Goal: Find contact information: Find contact information

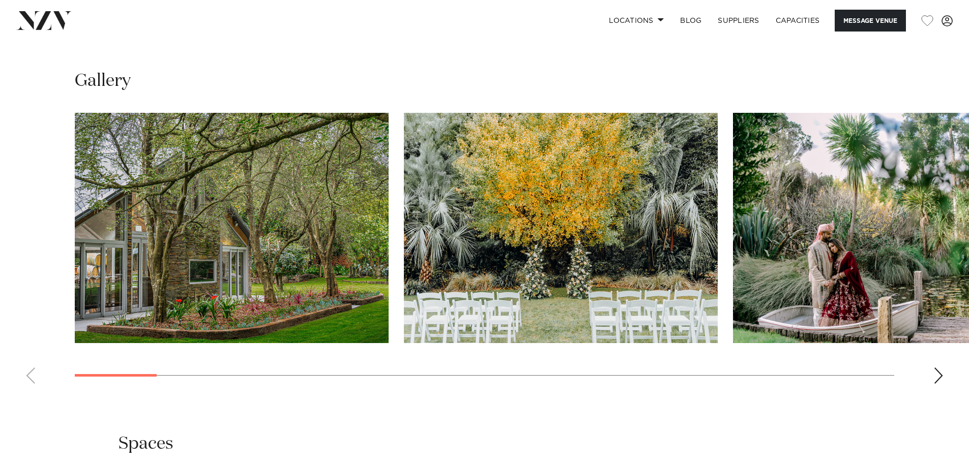
scroll to position [1170, 0]
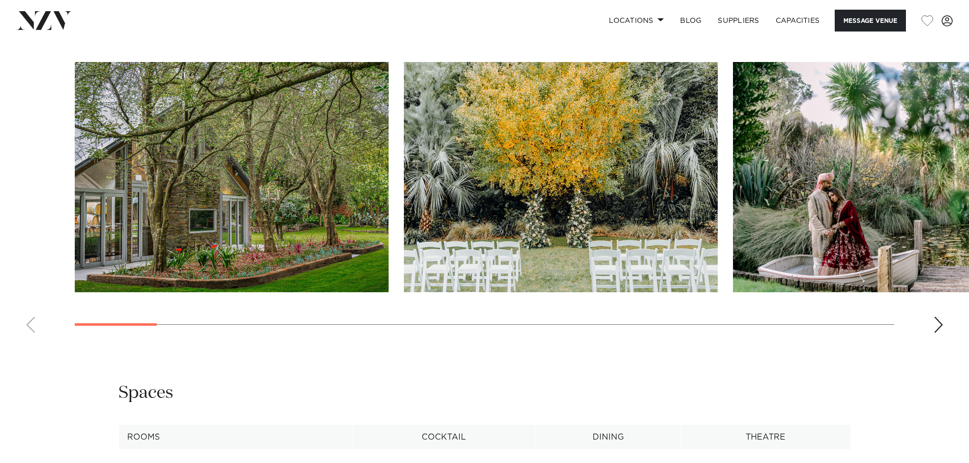
click at [943, 317] on div "Next slide" at bounding box center [938, 325] width 10 height 16
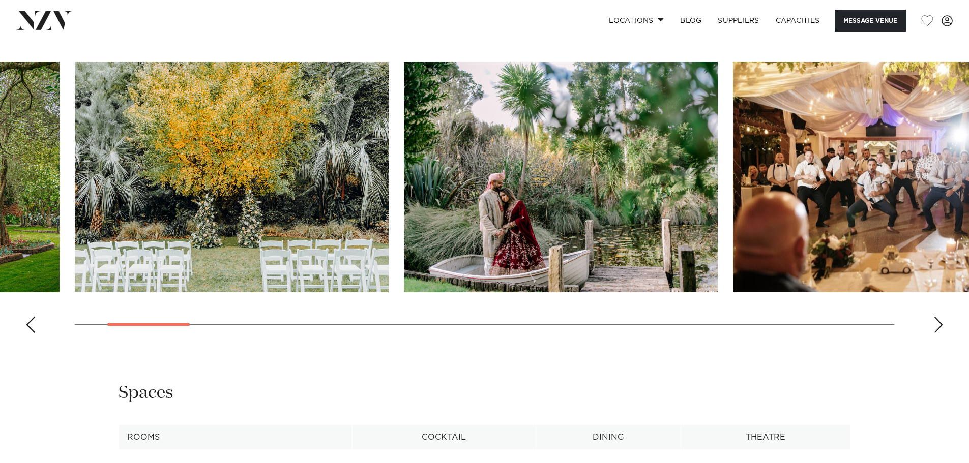
click at [943, 317] on div "Next slide" at bounding box center [938, 325] width 10 height 16
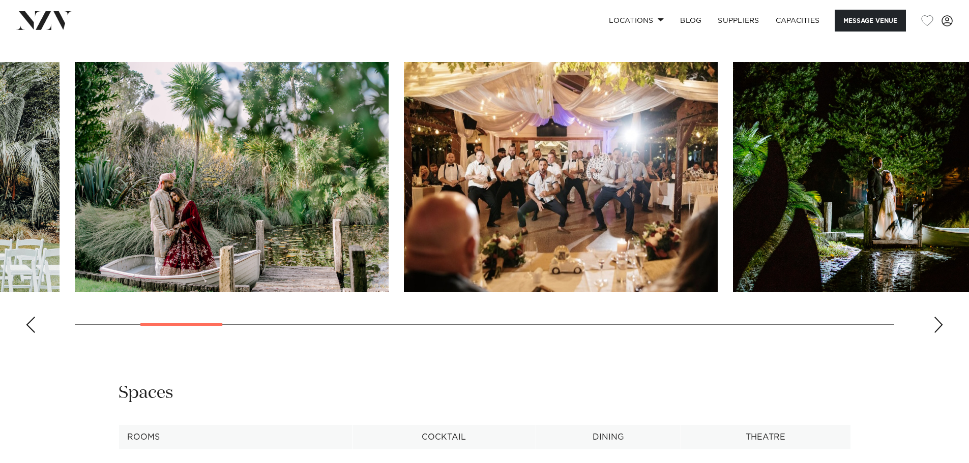
click at [943, 317] on div "Next slide" at bounding box center [938, 325] width 10 height 16
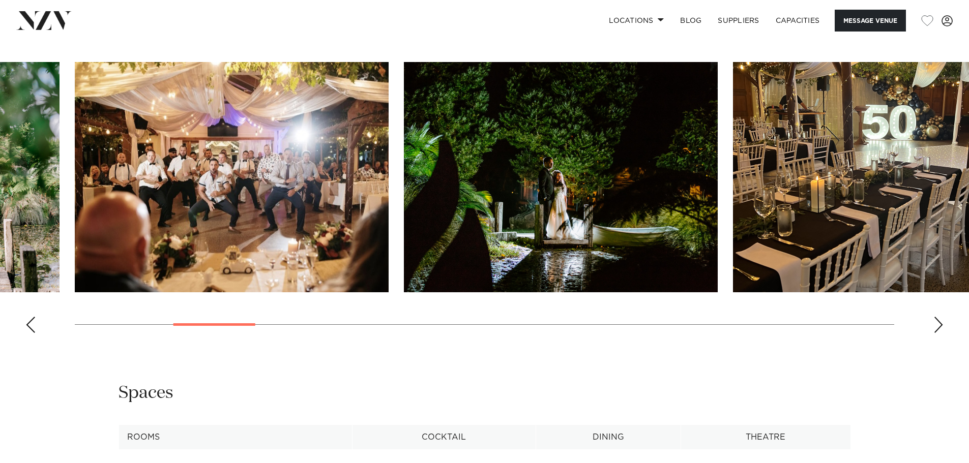
click at [943, 317] on div "Next slide" at bounding box center [938, 325] width 10 height 16
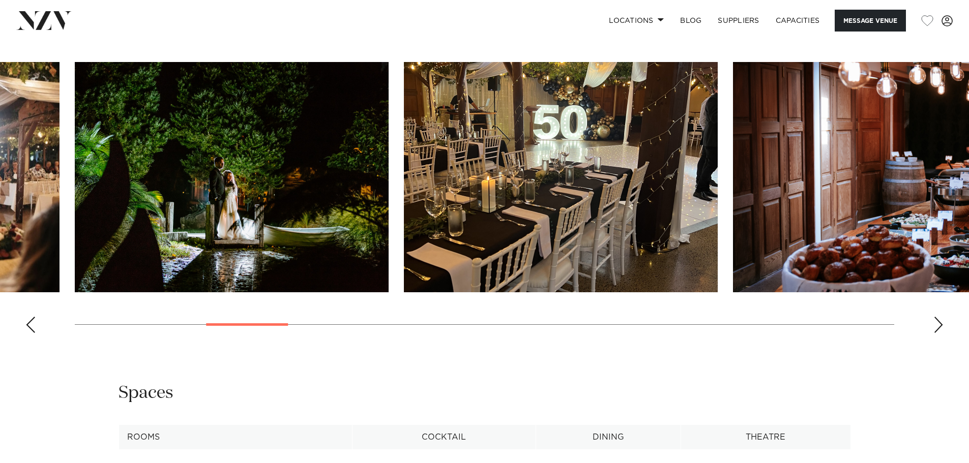
click at [943, 317] on div "Next slide" at bounding box center [938, 325] width 10 height 16
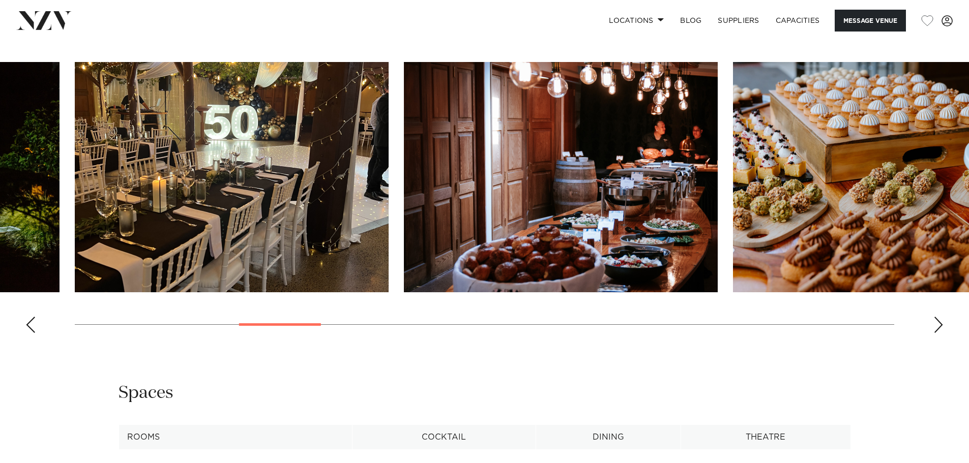
click at [943, 317] on div "Next slide" at bounding box center [938, 325] width 10 height 16
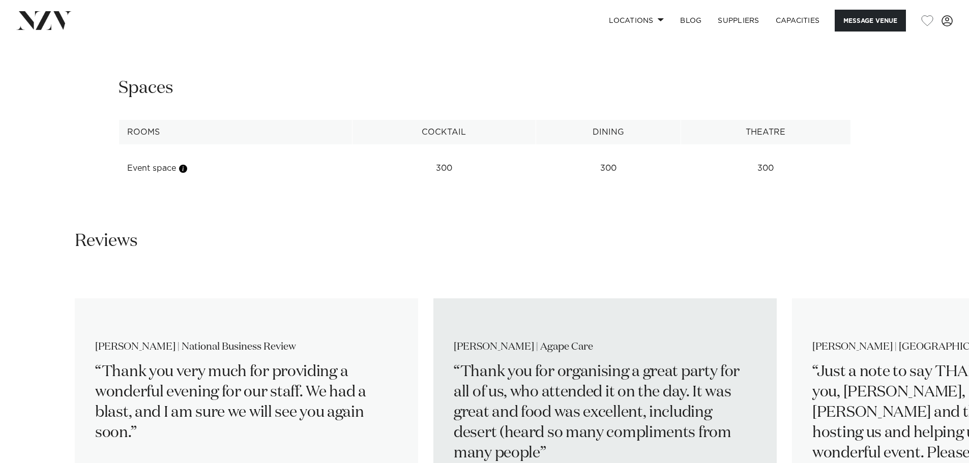
scroll to position [1424, 0]
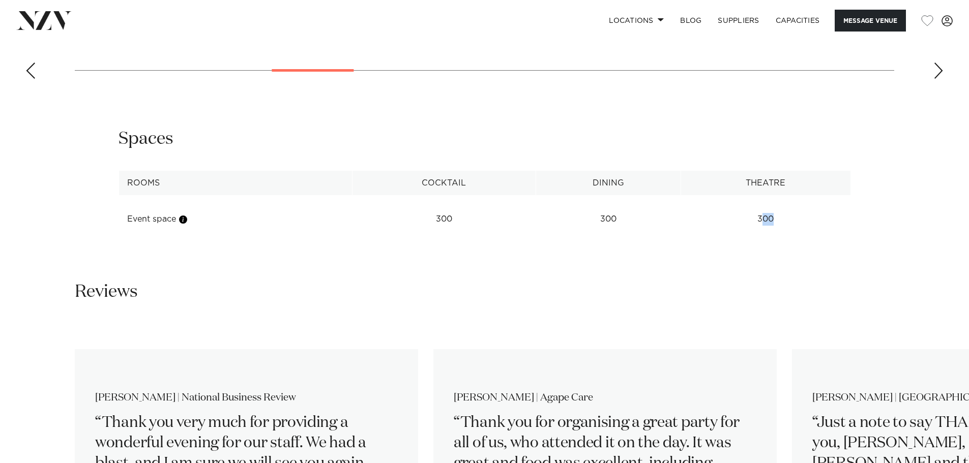
drag, startPoint x: 764, startPoint y: 204, endPoint x: 782, endPoint y: 206, distance: 18.4
click at [782, 207] on td "300" at bounding box center [765, 219] width 169 height 25
click at [454, 207] on td "300" at bounding box center [445, 219] width 184 height 25
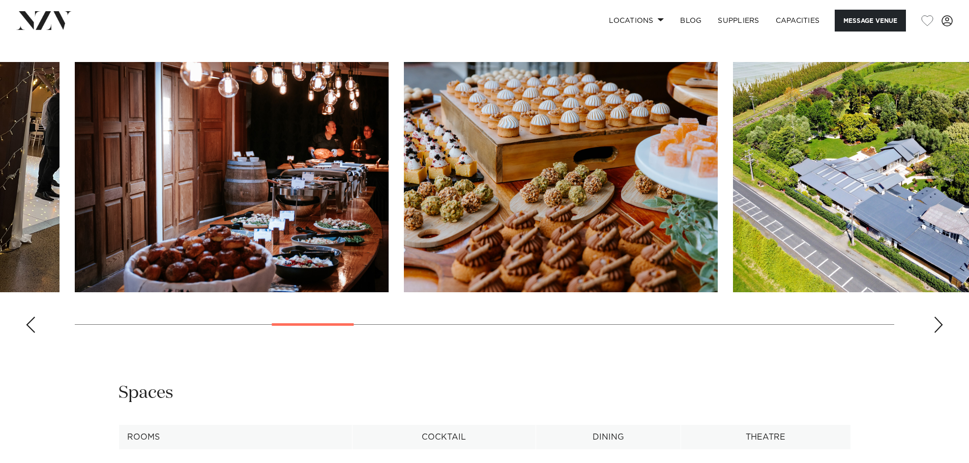
scroll to position [1119, 0]
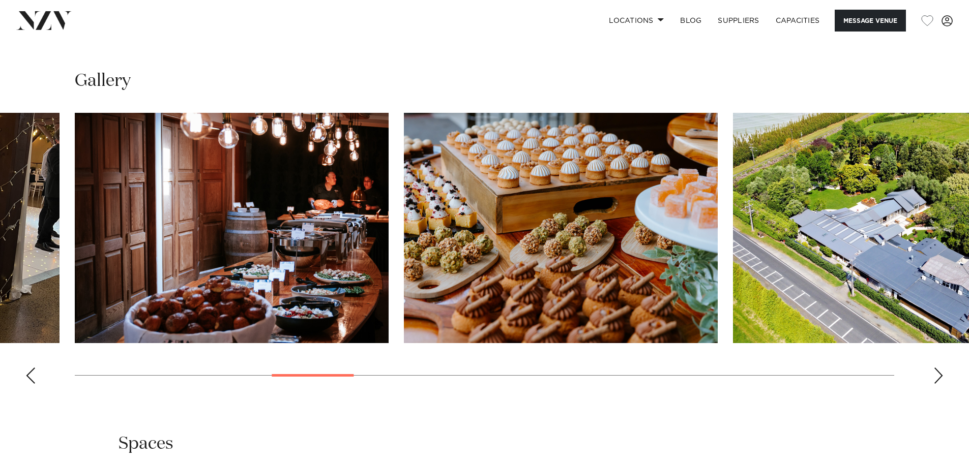
click at [938, 368] on div "Next slide" at bounding box center [938, 376] width 10 height 16
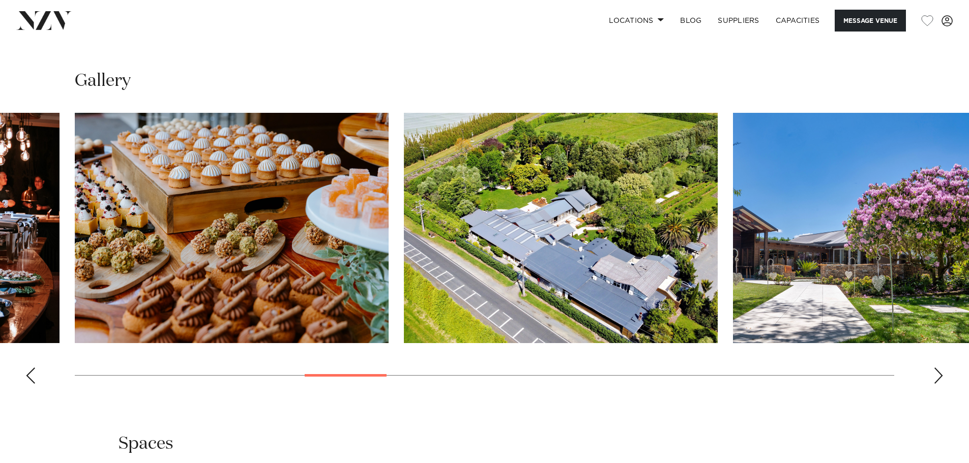
click at [938, 368] on div "Next slide" at bounding box center [938, 376] width 10 height 16
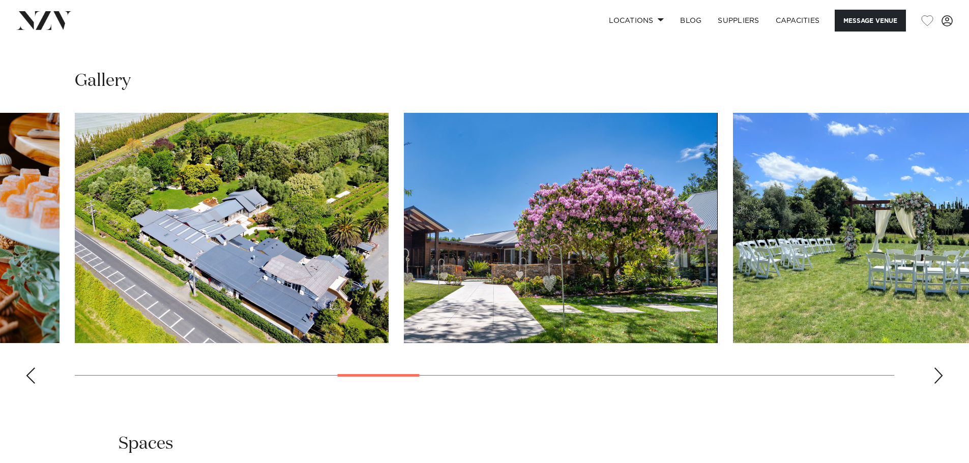
click at [938, 368] on div "Next slide" at bounding box center [938, 376] width 10 height 16
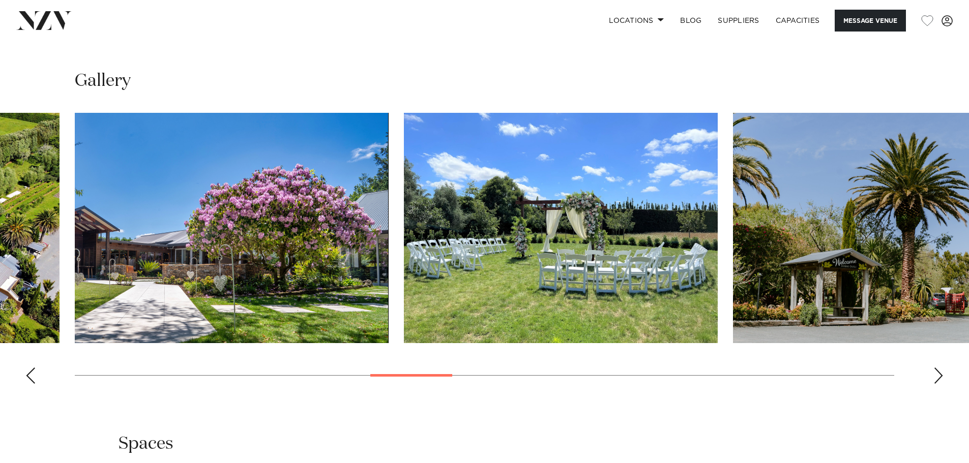
click at [938, 368] on div "Next slide" at bounding box center [938, 376] width 10 height 16
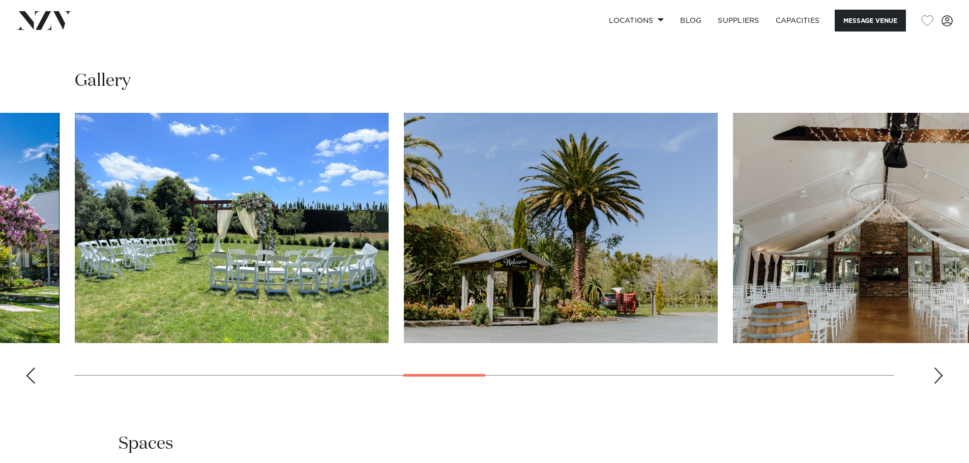
click at [938, 368] on div "Next slide" at bounding box center [938, 376] width 10 height 16
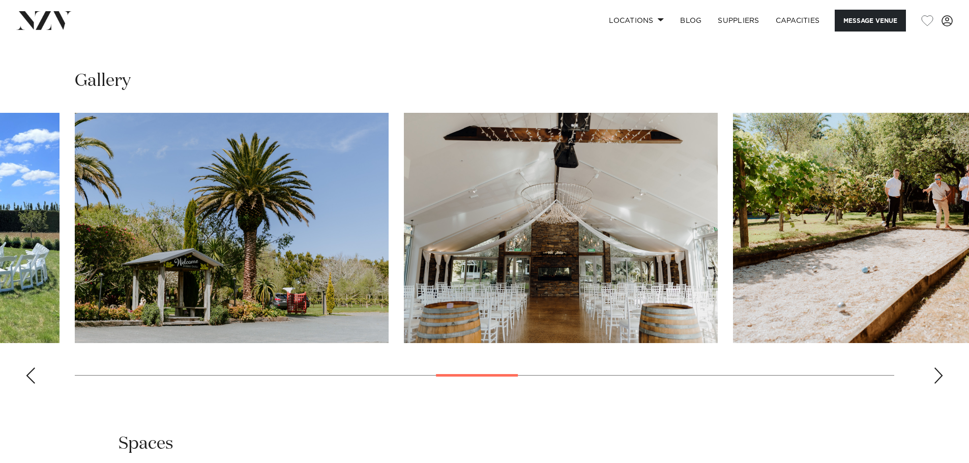
click at [938, 368] on div "Next slide" at bounding box center [938, 376] width 10 height 16
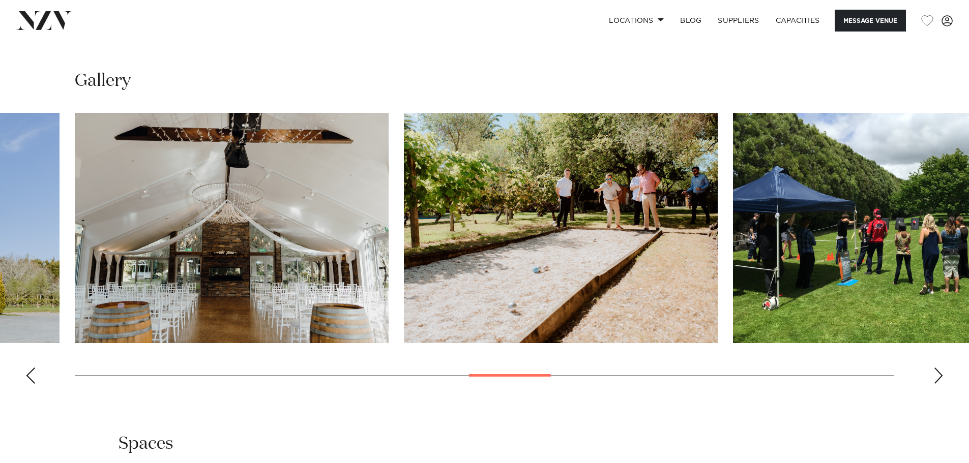
click at [938, 368] on div "Next slide" at bounding box center [938, 376] width 10 height 16
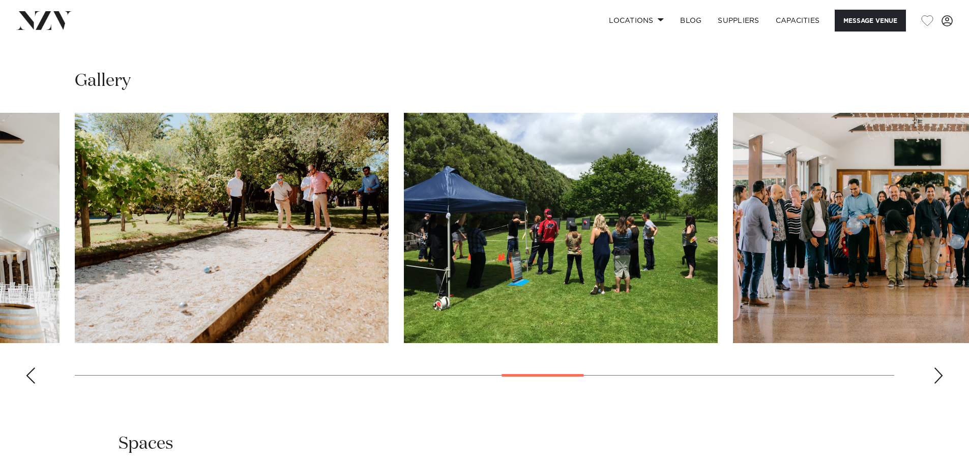
click at [938, 368] on div "Next slide" at bounding box center [938, 376] width 10 height 16
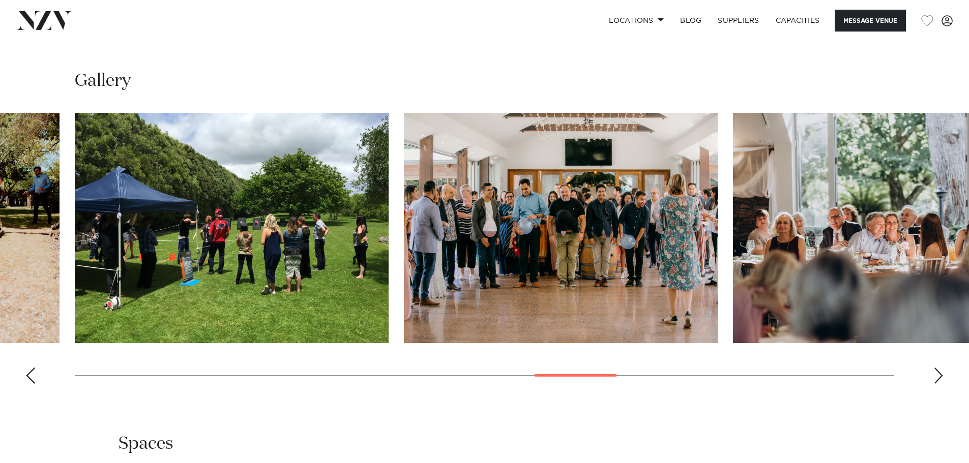
click at [938, 368] on div "Next slide" at bounding box center [938, 376] width 10 height 16
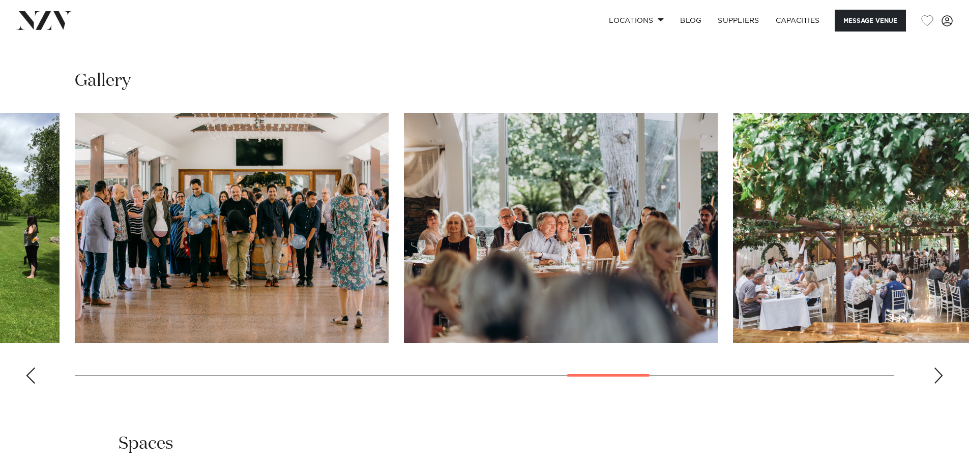
click at [938, 368] on div "Next slide" at bounding box center [938, 376] width 10 height 16
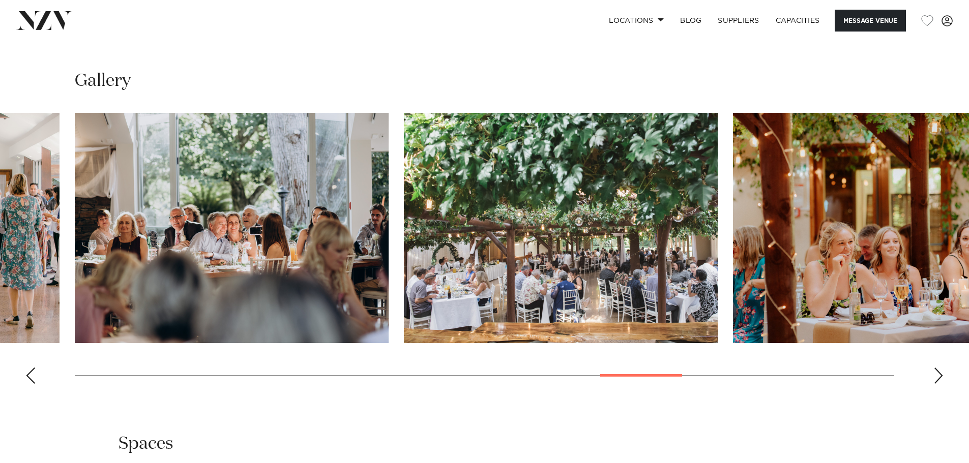
click at [938, 368] on div "Next slide" at bounding box center [938, 376] width 10 height 16
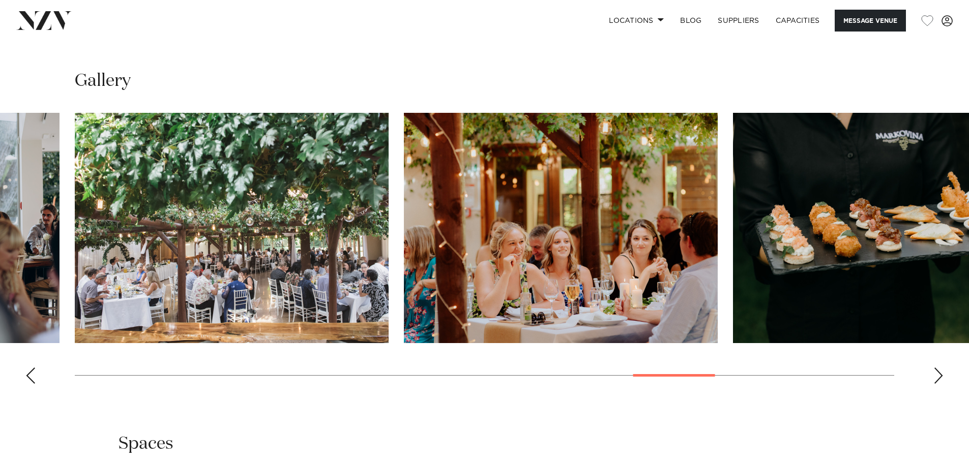
click at [938, 368] on div "Next slide" at bounding box center [938, 376] width 10 height 16
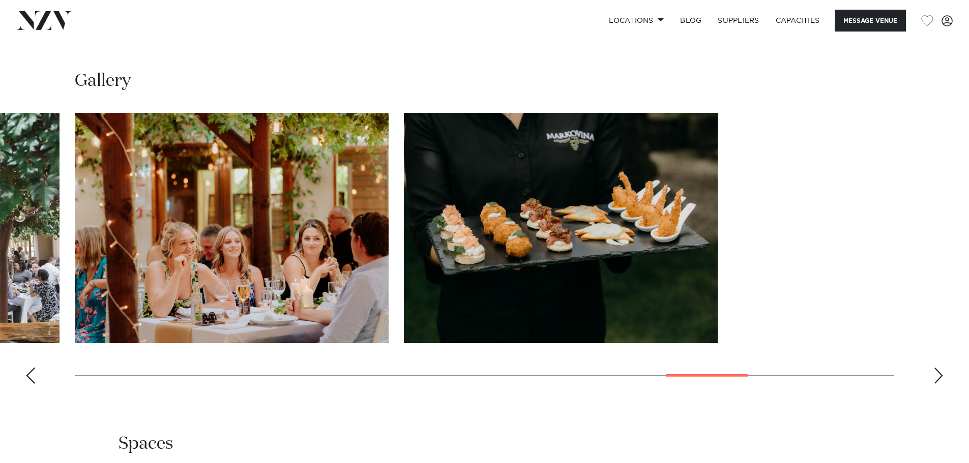
click at [938, 368] on div "Next slide" at bounding box center [938, 376] width 10 height 16
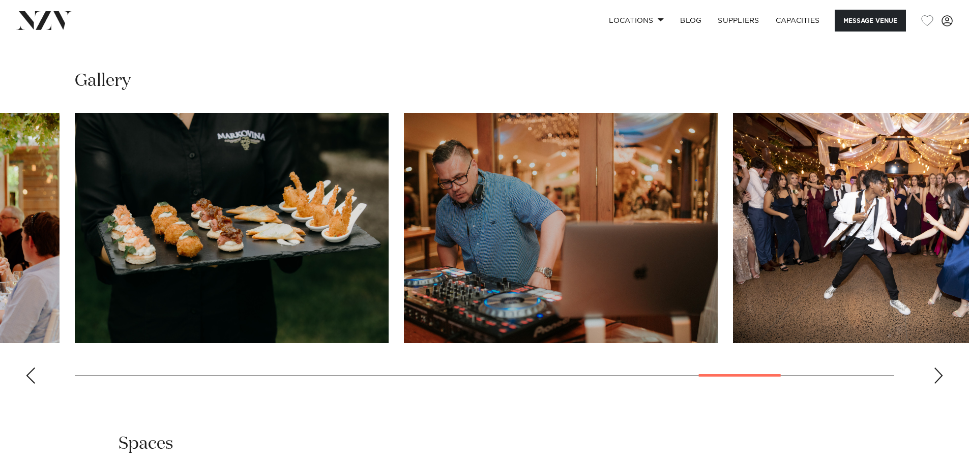
click at [938, 368] on div "Next slide" at bounding box center [938, 376] width 10 height 16
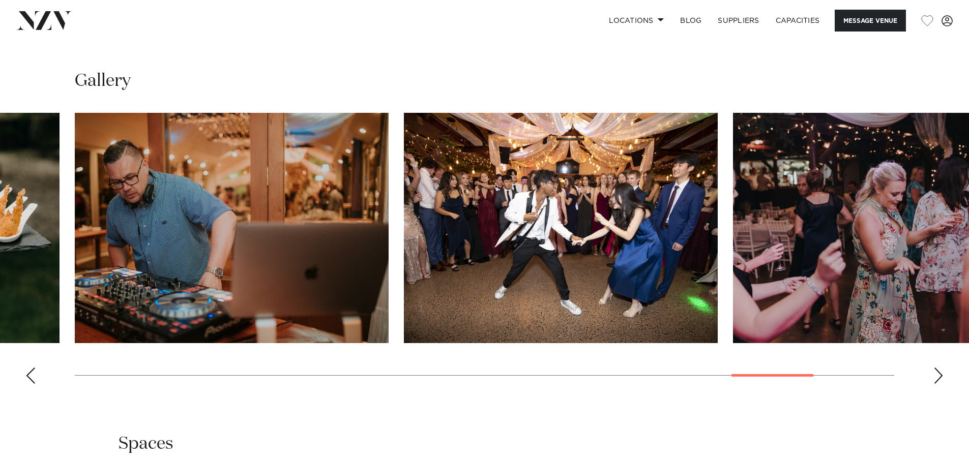
click at [938, 368] on div "Next slide" at bounding box center [938, 376] width 10 height 16
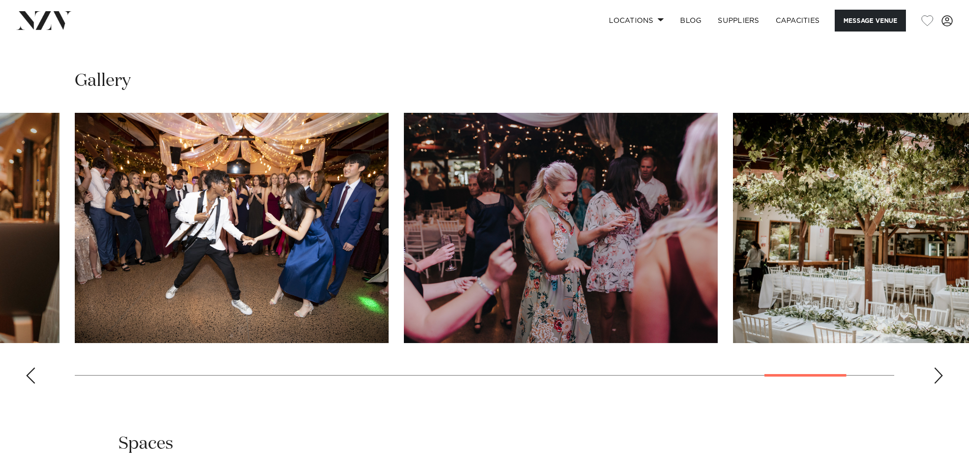
click at [938, 368] on div "Next slide" at bounding box center [938, 376] width 10 height 16
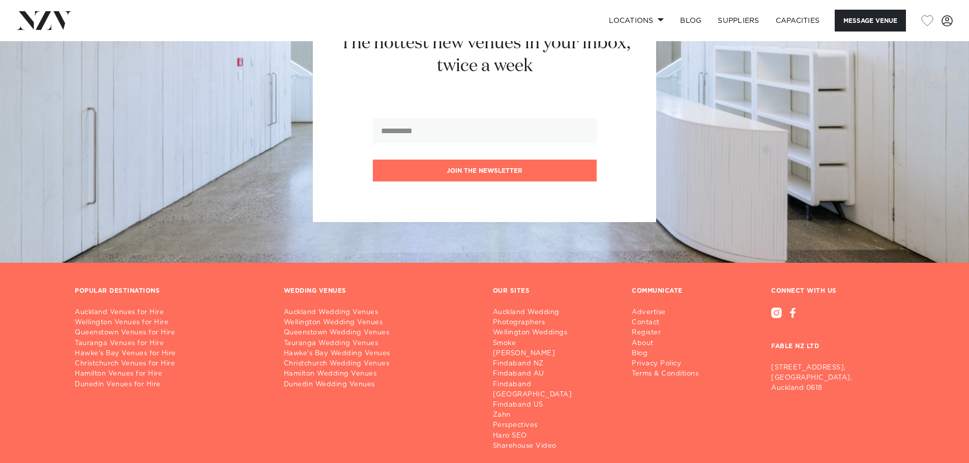
scroll to position [2210, 0]
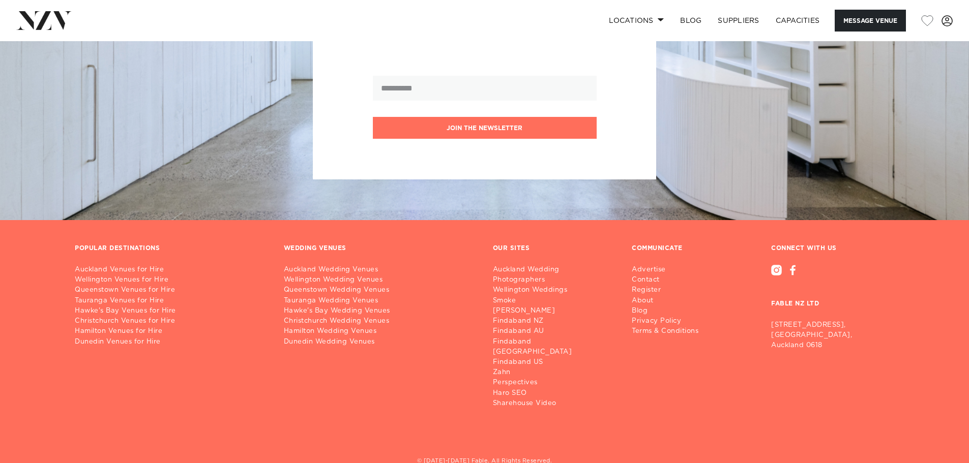
drag, startPoint x: 770, startPoint y: 311, endPoint x: 827, endPoint y: 306, distance: 57.7
click at [827, 306] on div "CONNECT WITH US FABLE NZ LTD [STREET_ADDRESS]" at bounding box center [832, 327] width 139 height 164
copy p "[STREET_ADDRESS],"
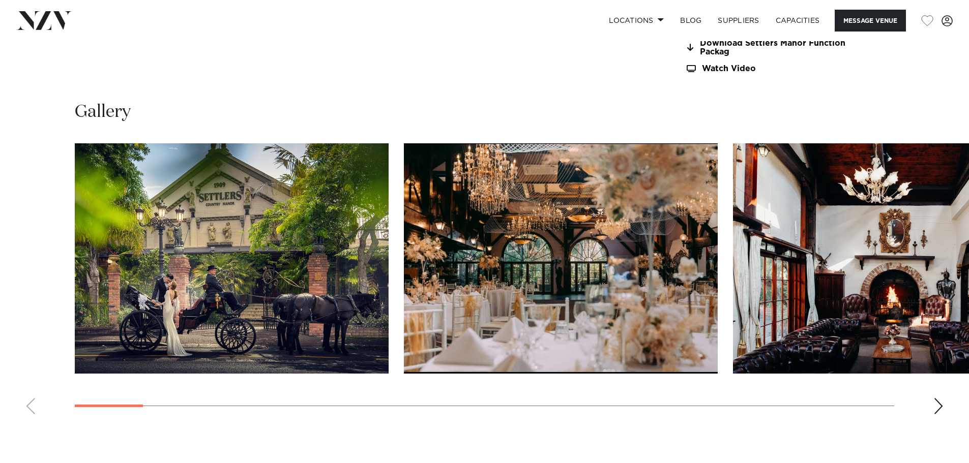
scroll to position [1068, 0]
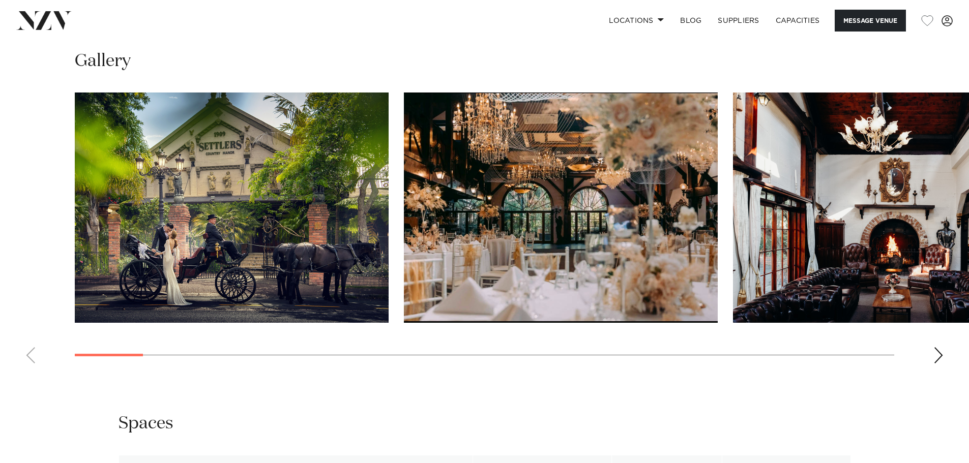
click at [938, 349] on div "Next slide" at bounding box center [938, 355] width 10 height 16
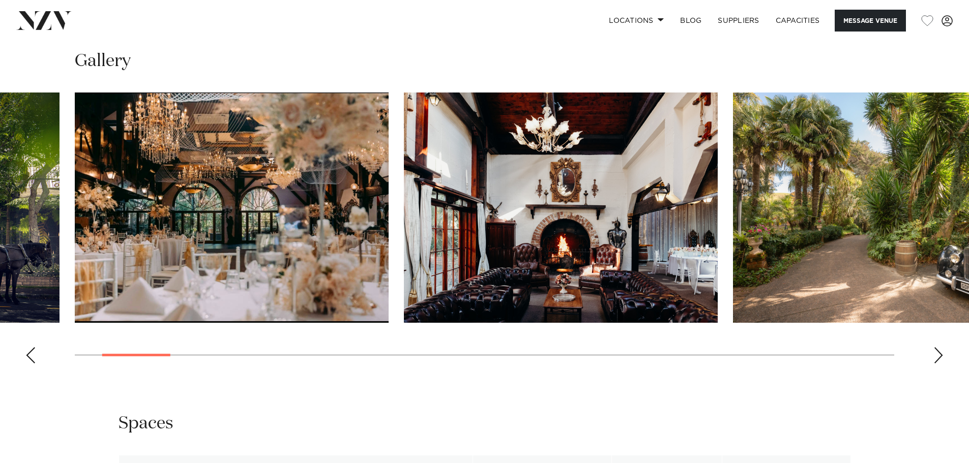
click at [938, 349] on div "Next slide" at bounding box center [938, 355] width 10 height 16
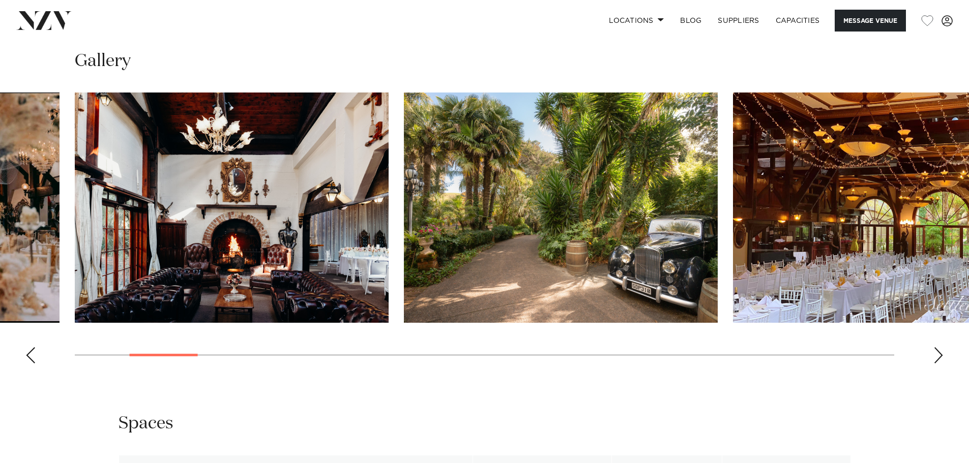
click at [938, 349] on div "Next slide" at bounding box center [938, 355] width 10 height 16
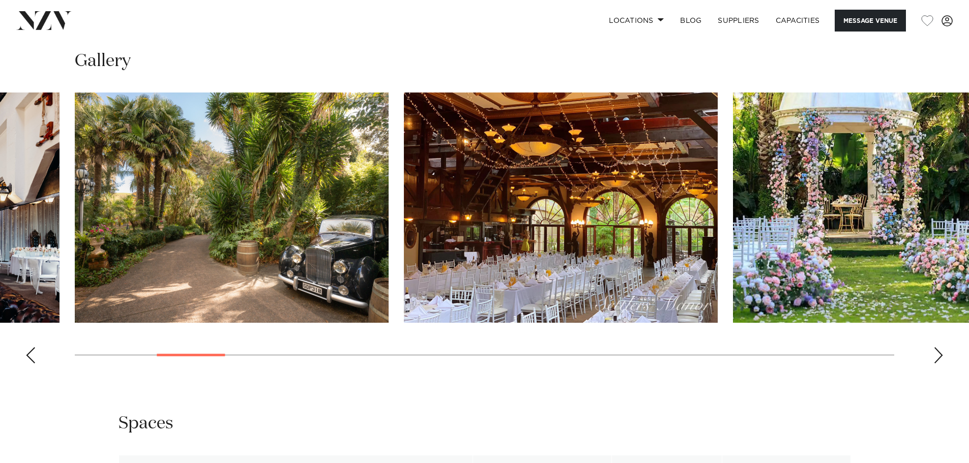
click at [938, 349] on div "Next slide" at bounding box center [938, 355] width 10 height 16
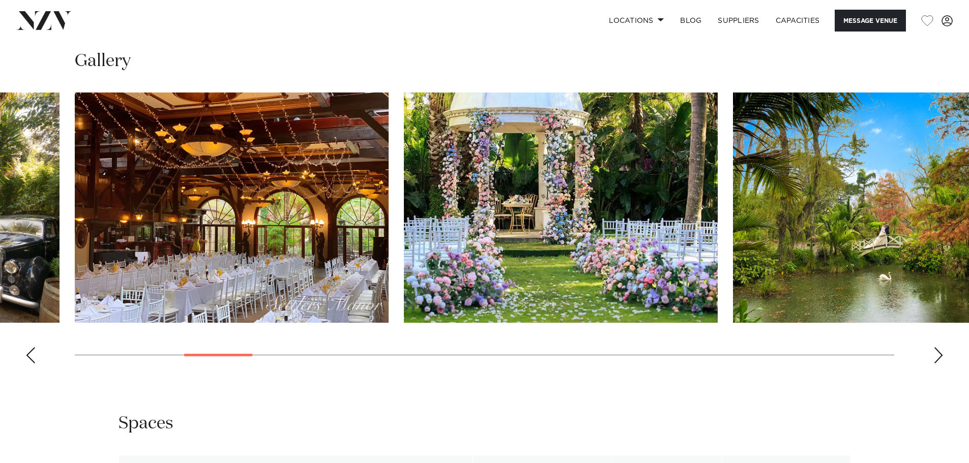
click at [938, 349] on div "Next slide" at bounding box center [938, 355] width 10 height 16
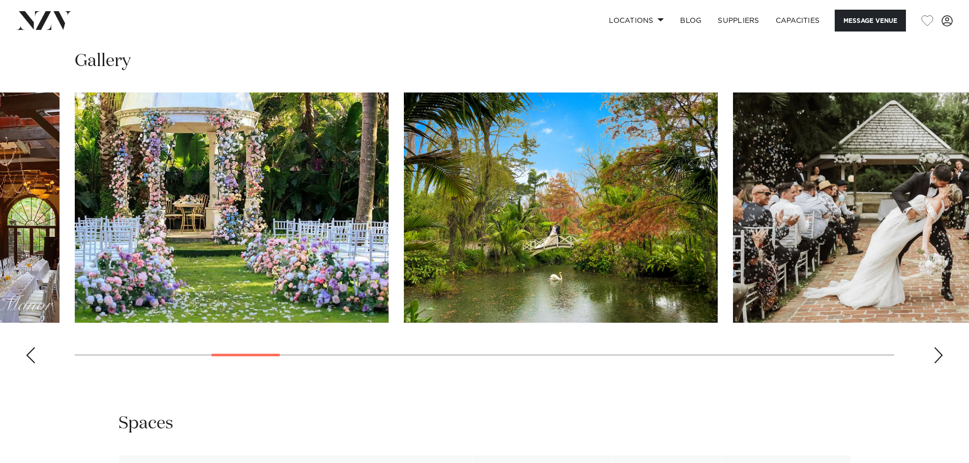
click at [938, 349] on div "Next slide" at bounding box center [938, 355] width 10 height 16
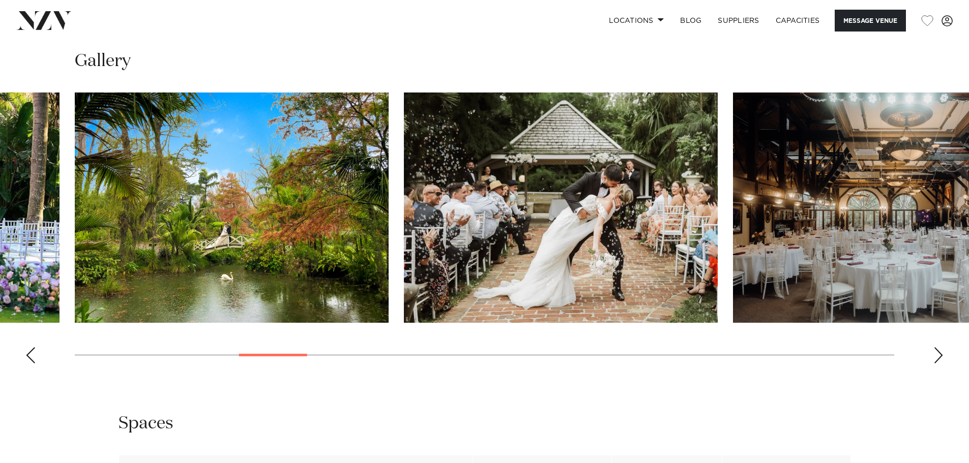
click at [938, 349] on div "Next slide" at bounding box center [938, 355] width 10 height 16
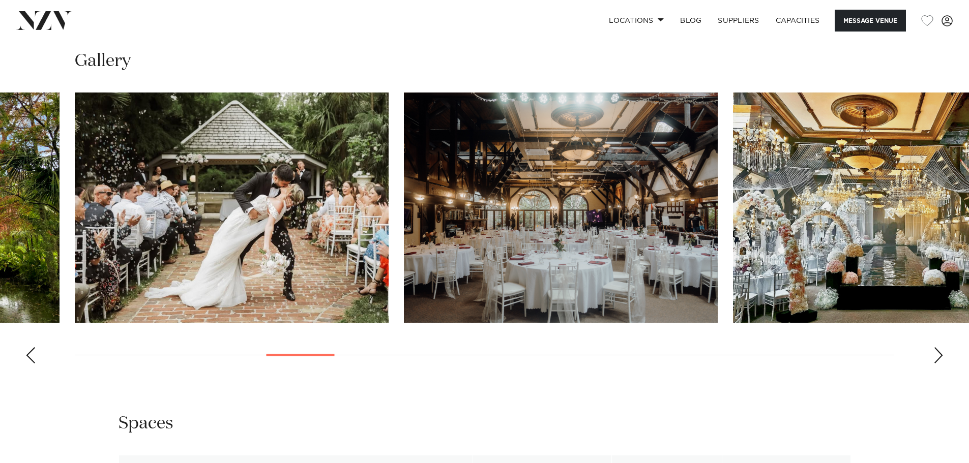
click at [938, 349] on div "Next slide" at bounding box center [938, 355] width 10 height 16
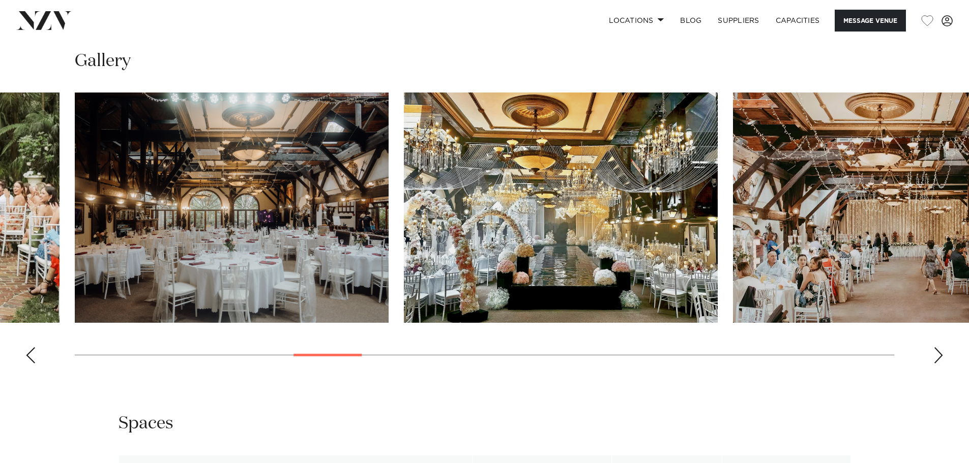
click at [938, 349] on div "Next slide" at bounding box center [938, 355] width 10 height 16
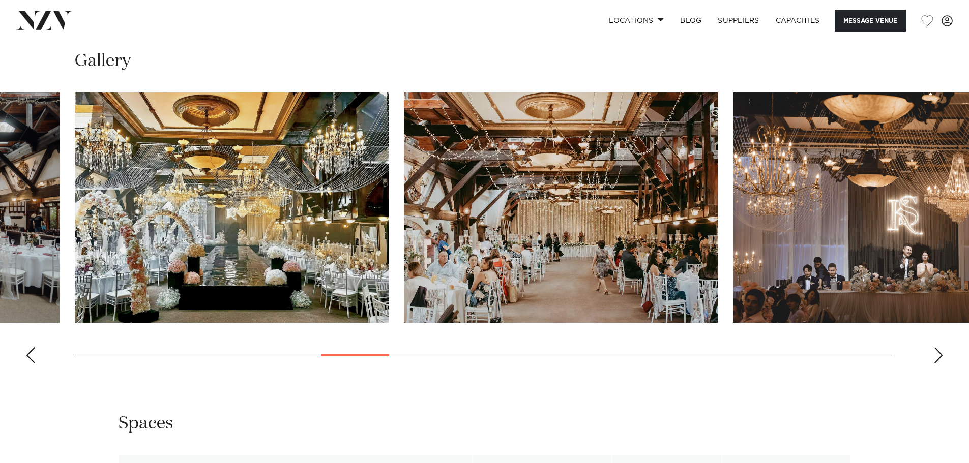
click at [938, 349] on div "Next slide" at bounding box center [938, 355] width 10 height 16
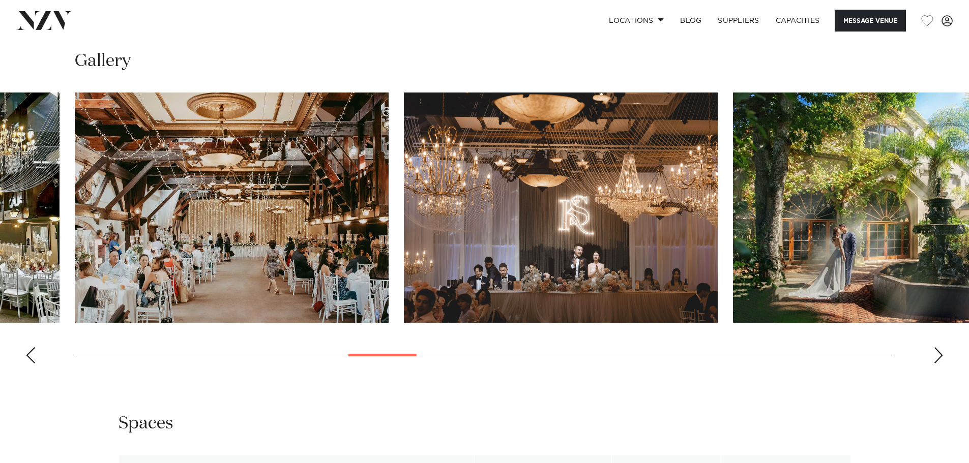
click at [938, 349] on div "Next slide" at bounding box center [938, 355] width 10 height 16
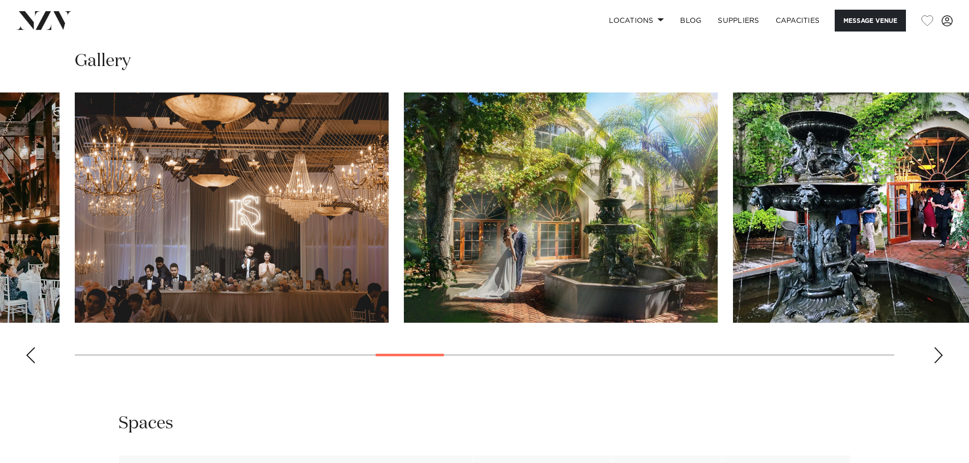
click at [938, 349] on div "Next slide" at bounding box center [938, 355] width 10 height 16
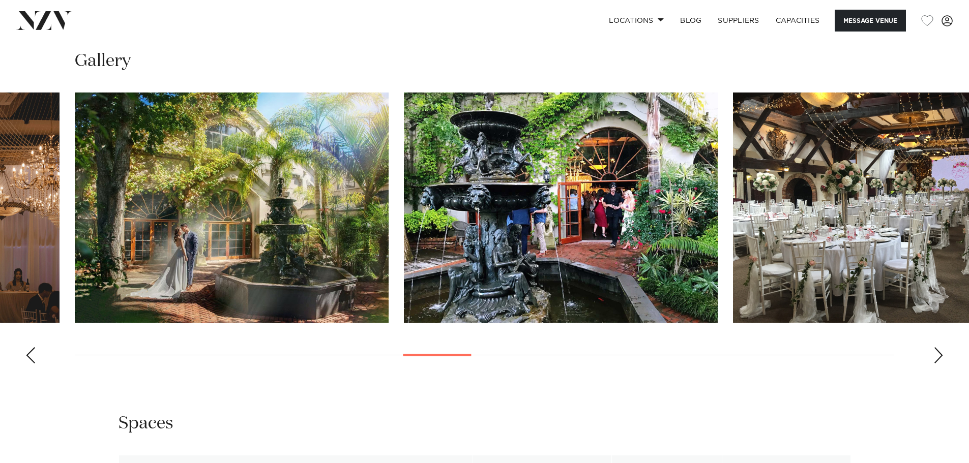
click at [938, 349] on div "Next slide" at bounding box center [938, 355] width 10 height 16
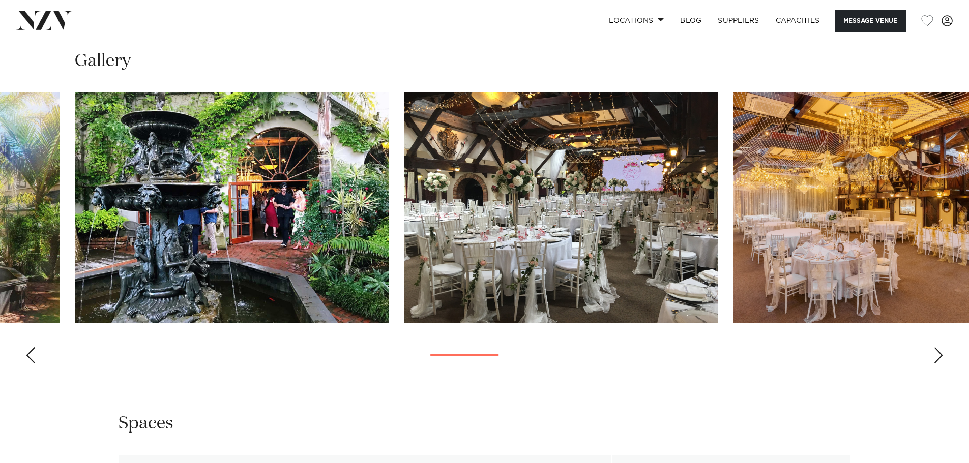
click at [938, 349] on div "Next slide" at bounding box center [938, 355] width 10 height 16
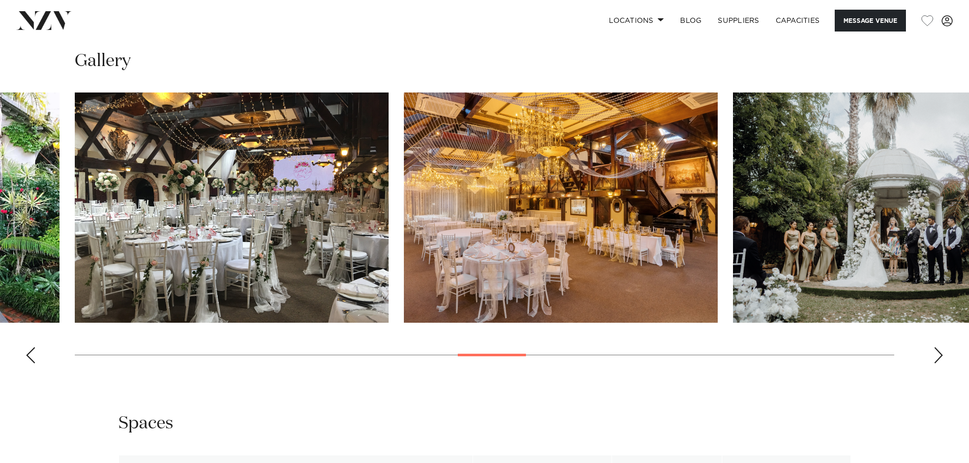
click at [938, 349] on div "Next slide" at bounding box center [938, 355] width 10 height 16
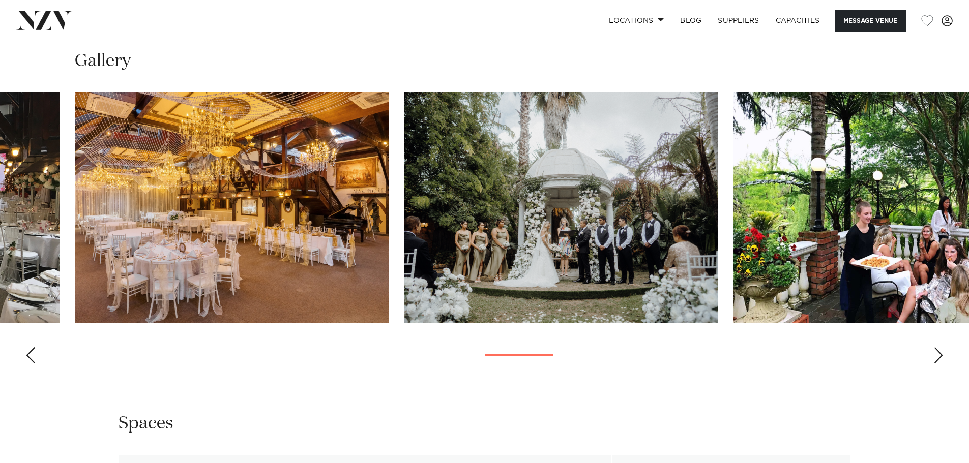
click at [938, 349] on div "Next slide" at bounding box center [938, 355] width 10 height 16
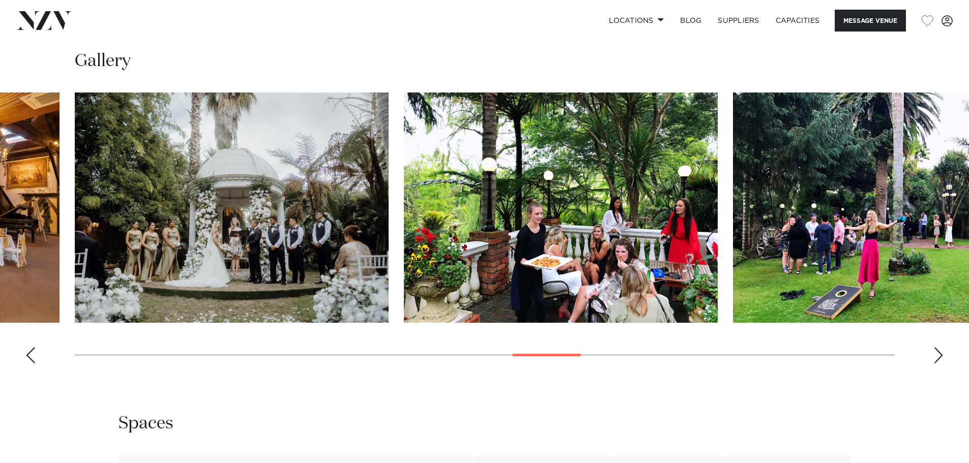
click at [938, 349] on div "Next slide" at bounding box center [938, 355] width 10 height 16
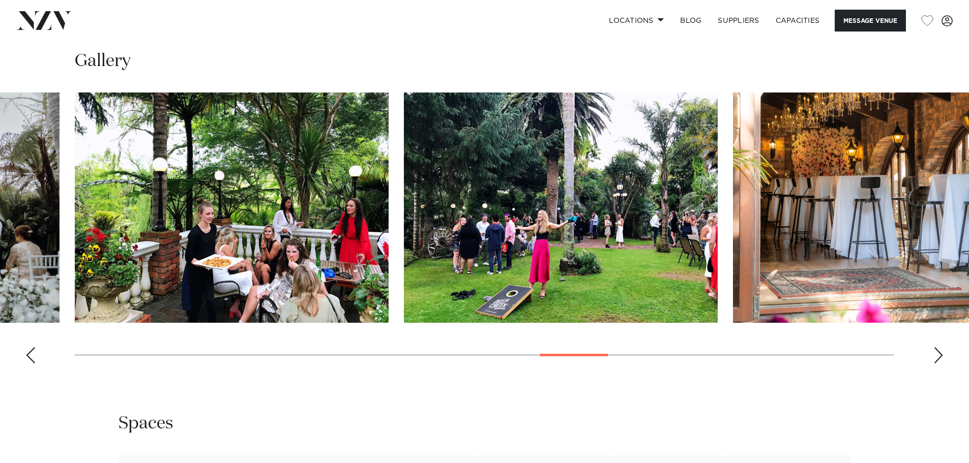
click at [938, 349] on div "Next slide" at bounding box center [938, 355] width 10 height 16
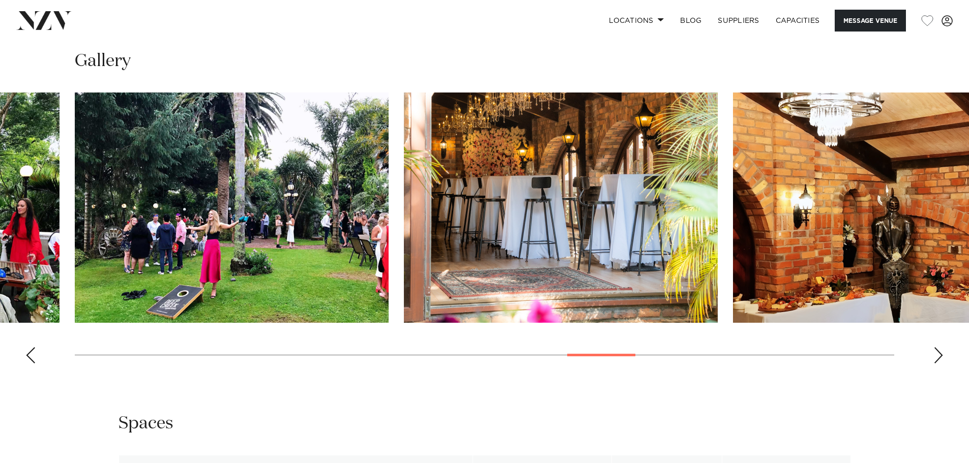
click at [938, 349] on div "Next slide" at bounding box center [938, 355] width 10 height 16
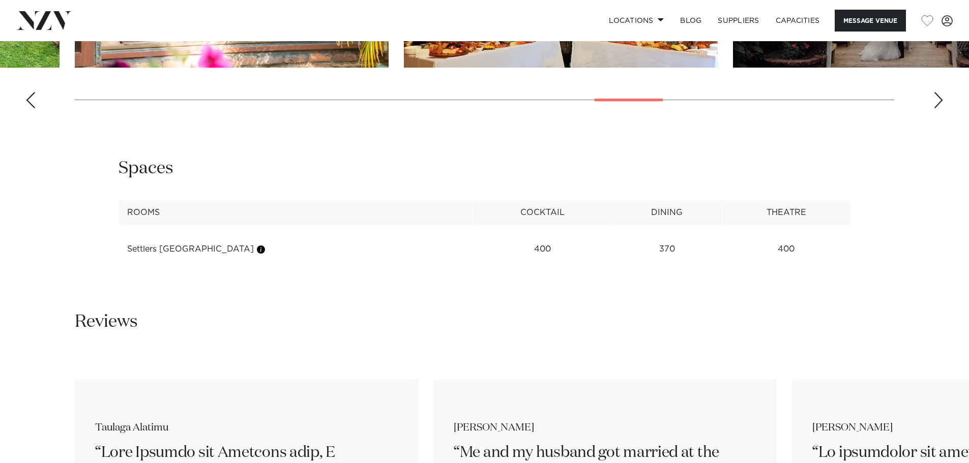
scroll to position [1373, 0]
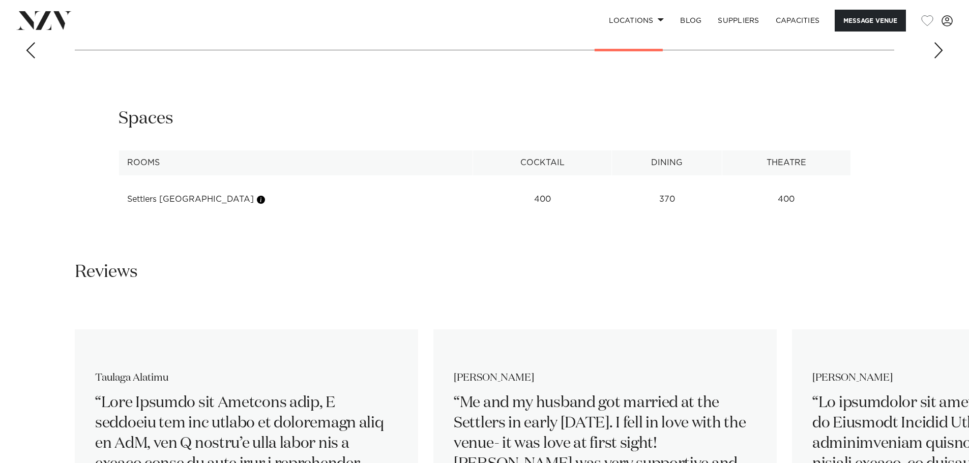
click at [513, 201] on td "400" at bounding box center [542, 199] width 139 height 25
click at [756, 275] on div "Reviews" at bounding box center [485, 272] width 820 height 23
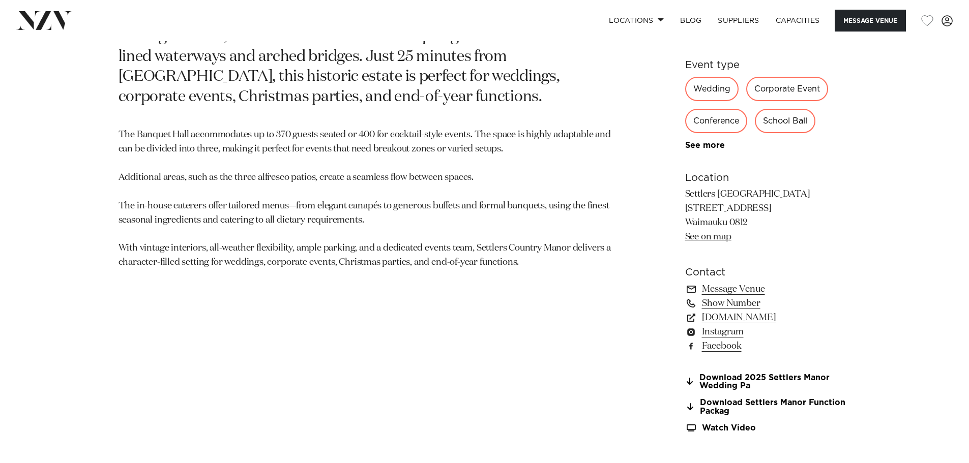
scroll to position [729, 0]
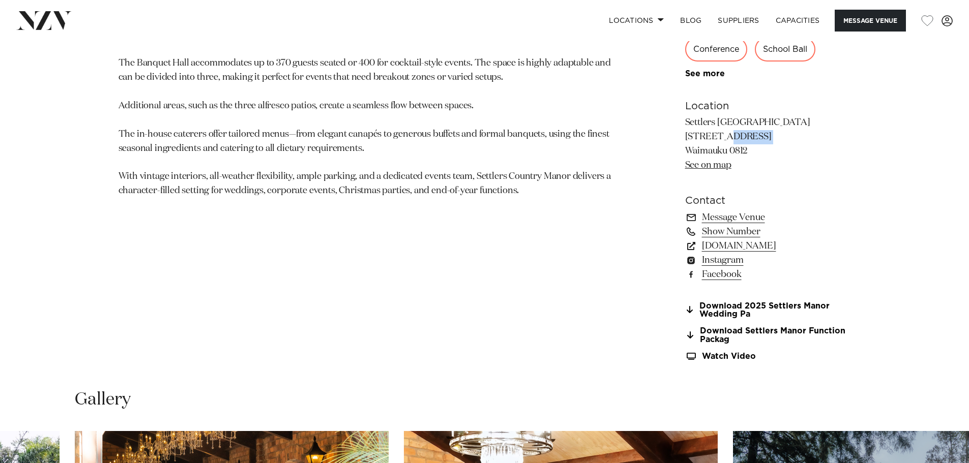
click at [685, 136] on div "Auckland Settlers Country Manor Settlers Country Manor is one of West Auckland'…" at bounding box center [485, 90] width 866 height 567
copy p "81 Waimauku Station Rd"
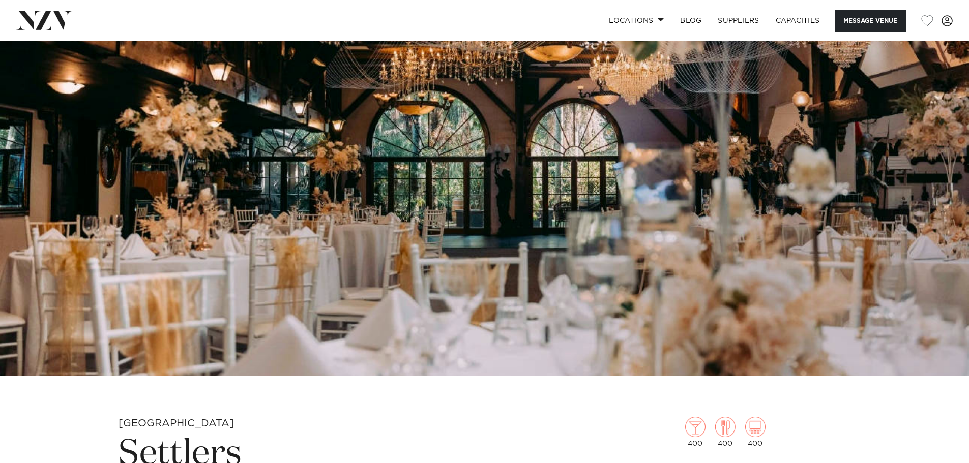
scroll to position [0, 0]
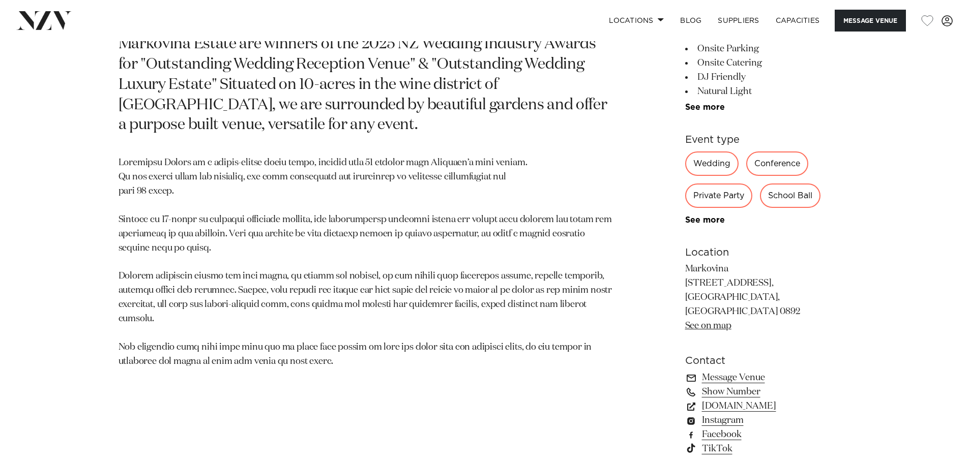
scroll to position [661, 0]
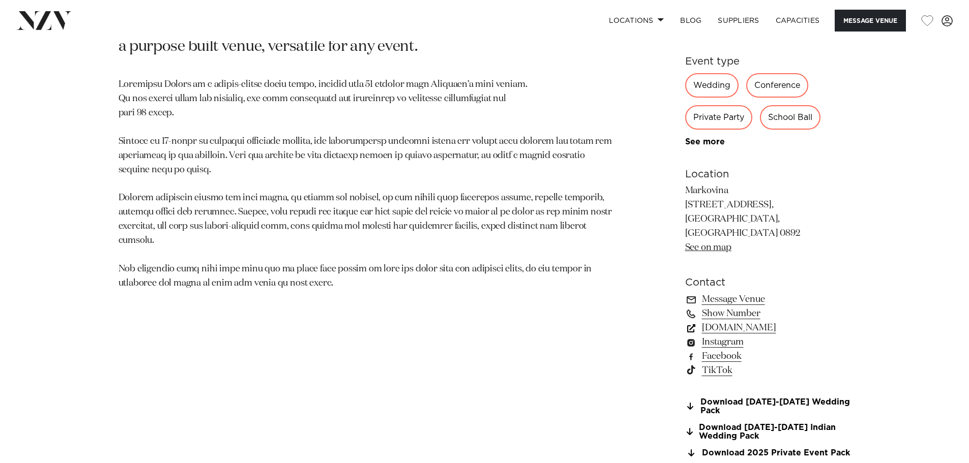
click at [746, 321] on link "www.markovina.co.nz" at bounding box center [768, 328] width 166 height 14
